Goal: Task Accomplishment & Management: Use online tool/utility

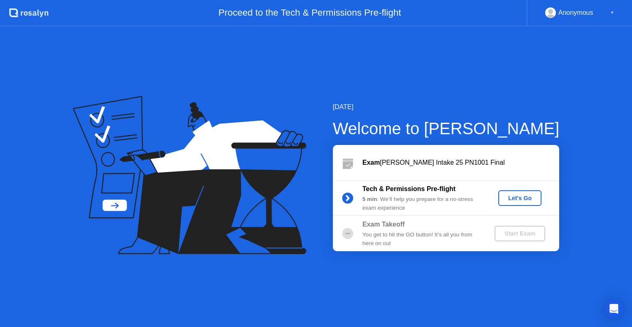
click at [527, 200] on div "Let's Go" at bounding box center [520, 198] width 37 height 7
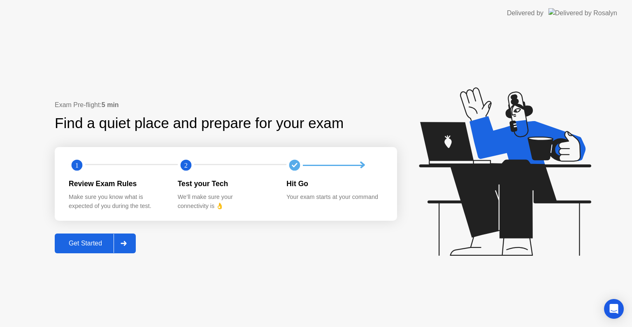
click at [100, 246] on div "Get Started" at bounding box center [85, 242] width 56 height 7
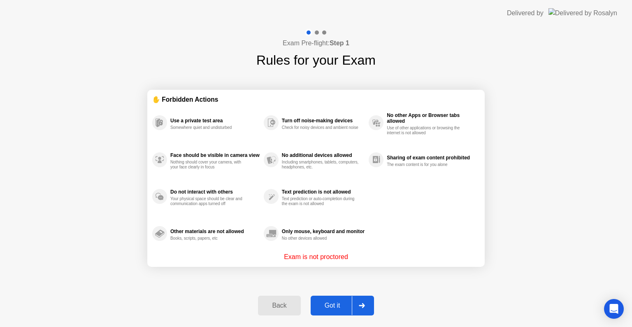
click at [326, 304] on div "Got it" at bounding box center [332, 305] width 39 height 7
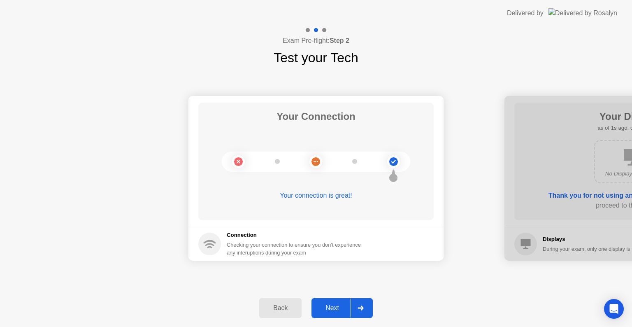
click at [345, 307] on div "Next" at bounding box center [332, 307] width 37 height 7
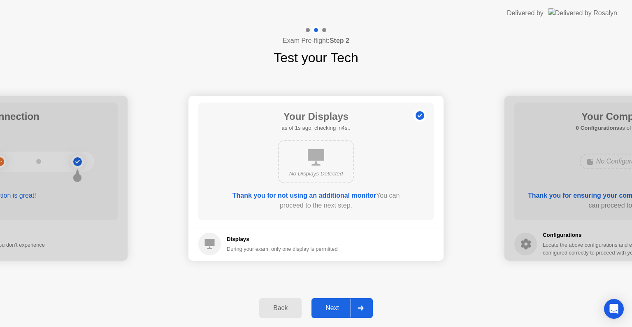
click at [345, 307] on div "Next" at bounding box center [332, 307] width 37 height 7
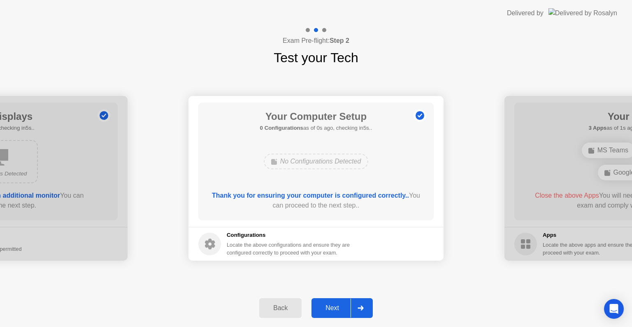
click at [345, 307] on div "Next" at bounding box center [332, 307] width 37 height 7
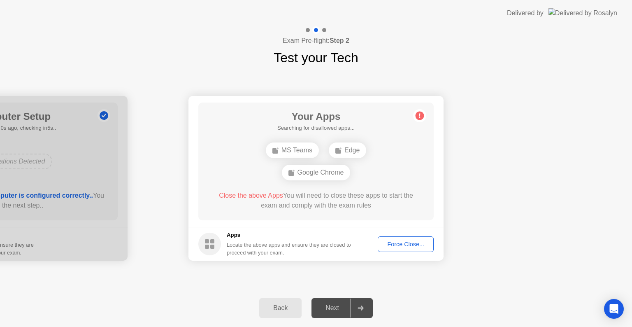
click at [345, 307] on div "Next" at bounding box center [332, 307] width 37 height 7
click at [405, 241] on div "Force Close..." at bounding box center [406, 244] width 50 height 7
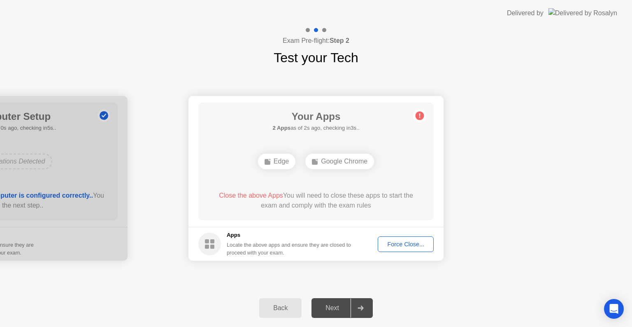
click at [385, 244] on div "Force Close..." at bounding box center [406, 244] width 50 height 7
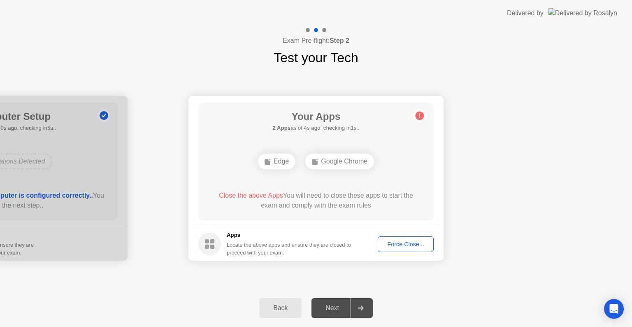
click at [391, 247] on div "Force Close..." at bounding box center [406, 244] width 50 height 7
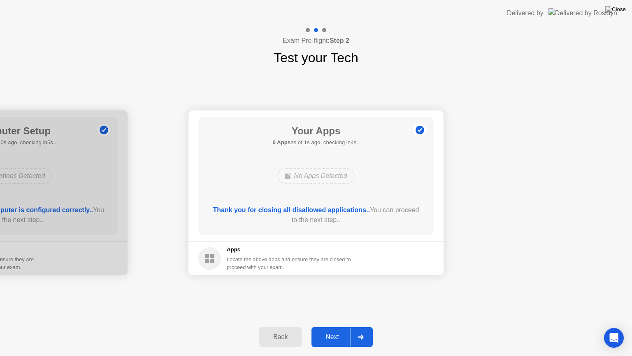
click at [345, 326] on div "Next" at bounding box center [332, 336] width 37 height 7
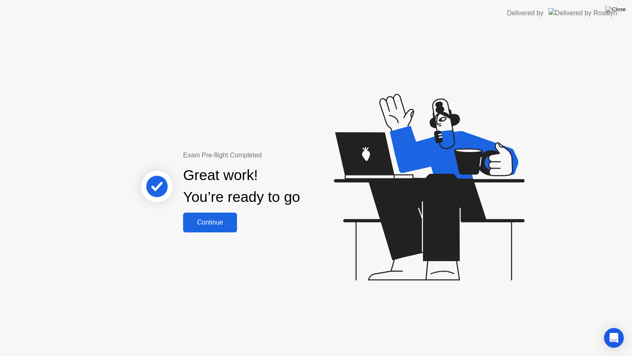
click at [218, 224] on div "Continue" at bounding box center [210, 222] width 49 height 7
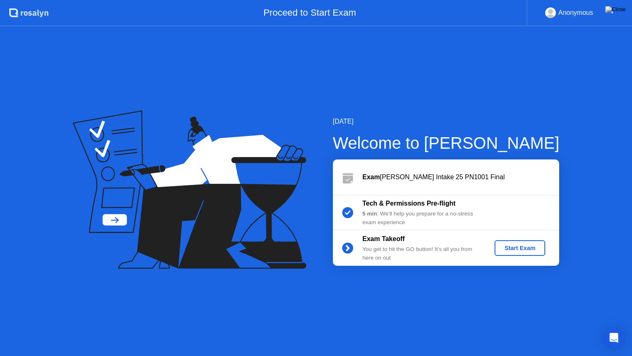
click at [509, 245] on div "Start Exam" at bounding box center [520, 247] width 44 height 7
